Goal: Check status: Check status

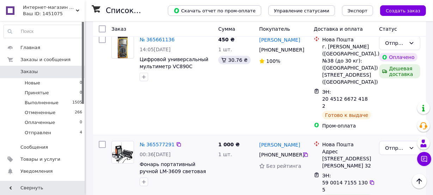
scroll to position [321, 0]
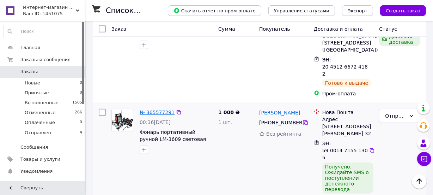
click at [147, 109] on link "№ 365577291" at bounding box center [157, 112] width 35 height 6
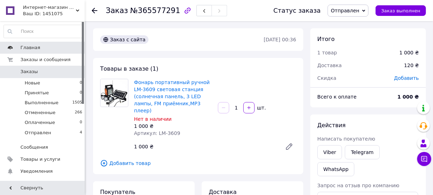
click at [32, 47] on span "Главная" at bounding box center [30, 47] width 20 height 6
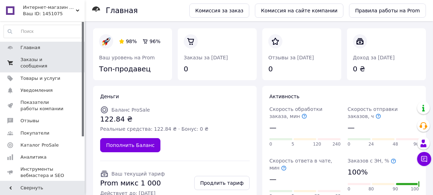
click at [37, 60] on span "Заказы и сообщения" at bounding box center [42, 62] width 45 height 13
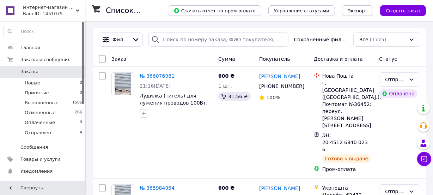
click at [77, 10] on use at bounding box center [78, 11] width 4 height 2
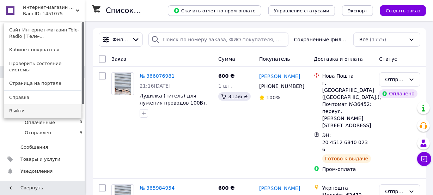
click at [36, 104] on link "Выйти" at bounding box center [43, 110] width 78 height 13
